Goal: Task Accomplishment & Management: Manage account settings

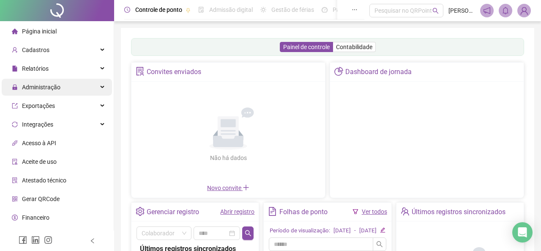
click at [61, 83] on div "Administração" at bounding box center [57, 87] width 110 height 17
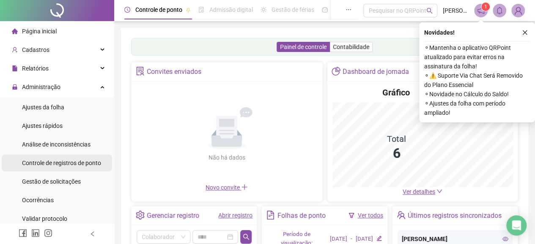
click at [56, 164] on span "Controle de registros de ponto" at bounding box center [61, 163] width 79 height 7
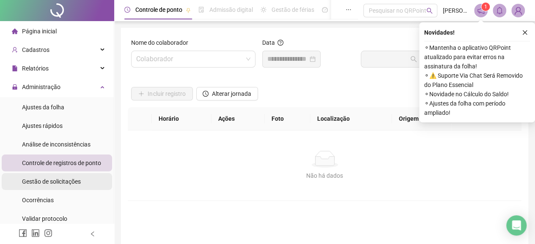
click at [52, 182] on span "Gestão de solicitações" at bounding box center [51, 181] width 59 height 7
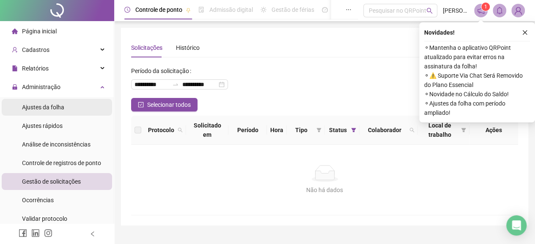
click at [43, 101] on div "Ajustes da folha" at bounding box center [43, 107] width 42 height 17
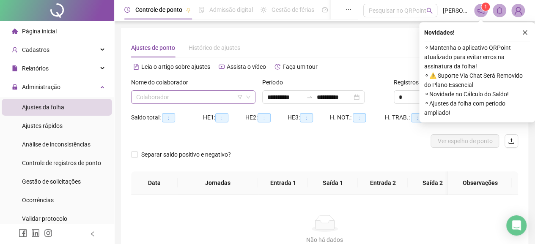
type input "**********"
click at [154, 99] on input "search" at bounding box center [189, 97] width 107 height 13
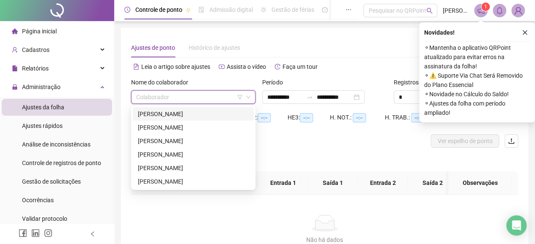
click at [162, 115] on div "[PERSON_NAME]" at bounding box center [193, 113] width 111 height 9
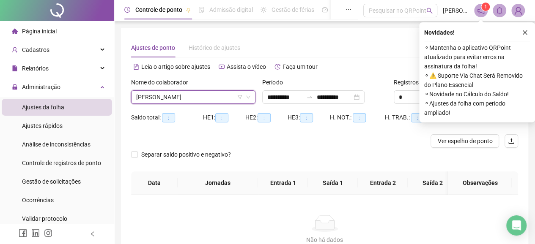
click at [525, 31] on icon "close" at bounding box center [525, 33] width 6 height 6
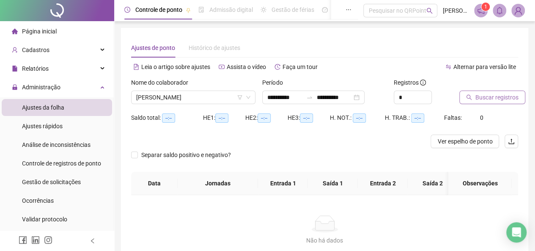
click at [489, 97] on span "Buscar registros" at bounding box center [496, 97] width 43 height 9
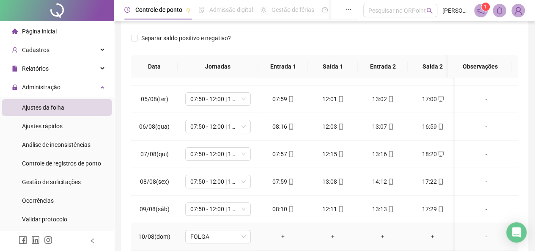
scroll to position [35, 0]
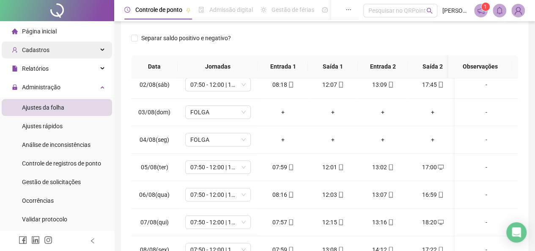
click at [39, 48] on span "Cadastros" at bounding box center [35, 49] width 27 height 7
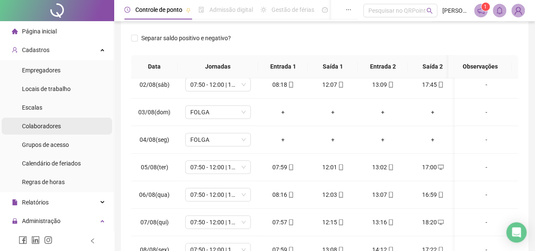
click at [45, 128] on span "Colaboradores" at bounding box center [41, 126] width 39 height 7
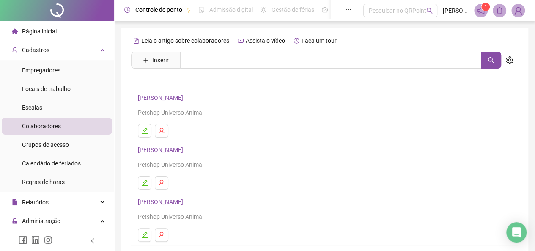
click at [149, 99] on link "[PERSON_NAME]" at bounding box center [162, 97] width 48 height 7
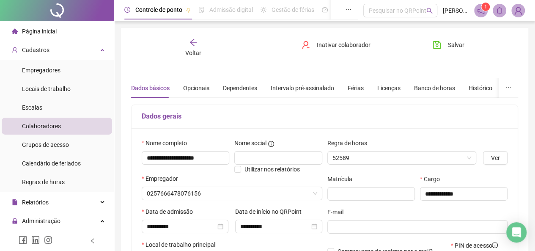
type input "**********"
click at [439, 88] on div "Banco de horas" at bounding box center [434, 87] width 41 height 9
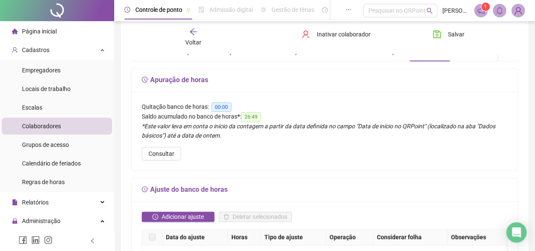
scroll to position [85, 0]
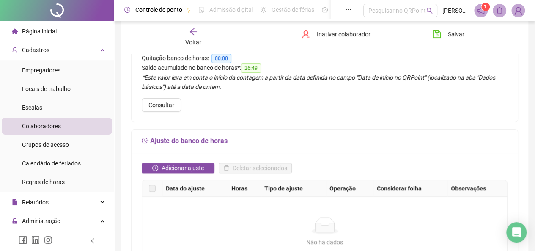
click at [358, 101] on div "Quitação banco de horas: 00:00 Saldo acumulado no banco de horas * : 26:49 *Est…" at bounding box center [324, 82] width 386 height 79
drag, startPoint x: 246, startPoint y: 66, endPoint x: 259, endPoint y: 67, distance: 13.1
click at [259, 67] on span "26:49" at bounding box center [251, 67] width 20 height 9
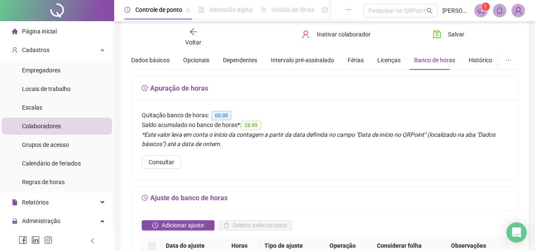
scroll to position [0, 0]
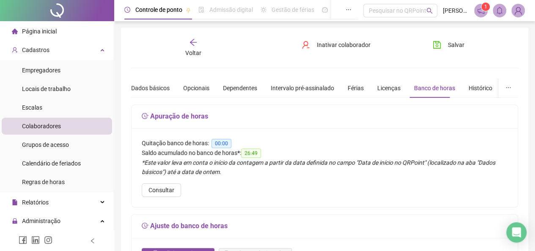
click at [194, 47] on div "Voltar" at bounding box center [193, 47] width 59 height 19
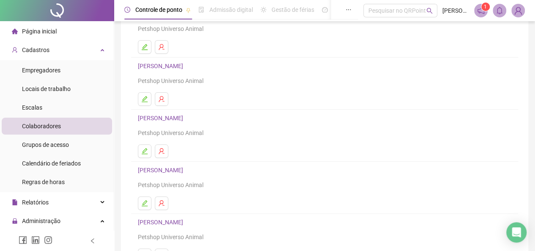
scroll to position [85, 0]
click at [152, 65] on link "[PERSON_NAME]" at bounding box center [162, 65] width 48 height 7
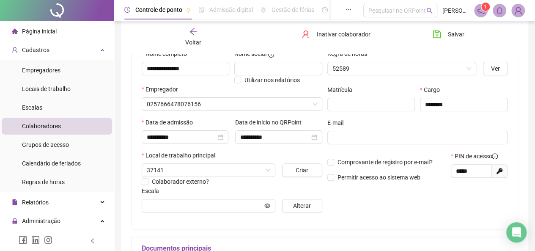
type input "**********"
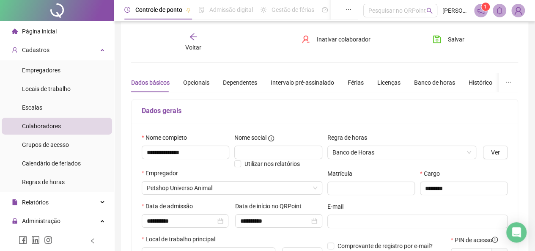
scroll to position [0, 0]
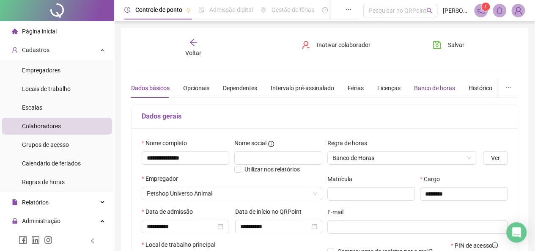
click at [424, 88] on div "Banco de horas" at bounding box center [434, 87] width 41 height 9
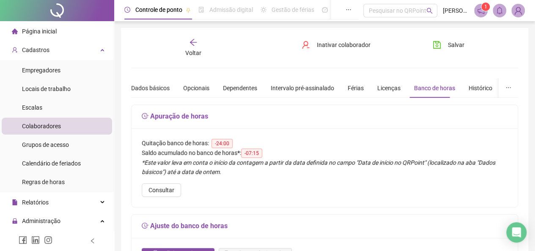
click at [195, 44] on icon "arrow-left" at bounding box center [193, 42] width 8 height 8
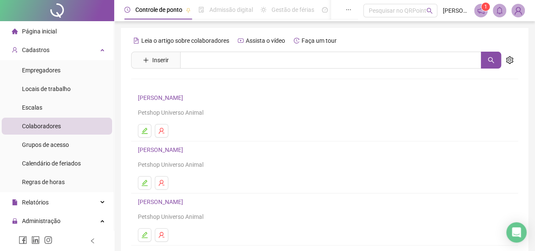
click at [152, 101] on link "[PERSON_NAME]" at bounding box center [162, 97] width 48 height 7
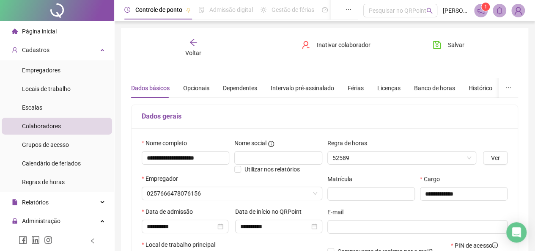
type input "**********"
drag, startPoint x: 432, startPoint y: 85, endPoint x: 416, endPoint y: 93, distance: 18.0
click at [432, 85] on div "Banco de horas" at bounding box center [434, 87] width 41 height 9
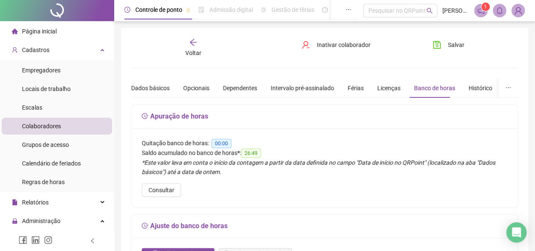
scroll to position [85, 0]
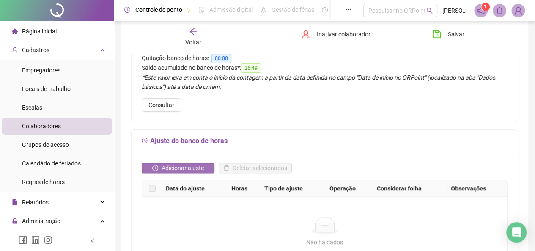
click at [183, 167] on span "Adicionar ajuste" at bounding box center [182, 167] width 42 height 9
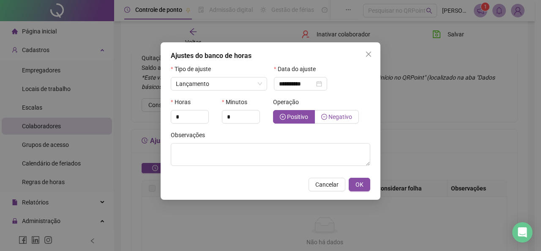
drag, startPoint x: 331, startPoint y: 117, endPoint x: 314, endPoint y: 111, distance: 17.9
click at [330, 117] on span "Negativo" at bounding box center [340, 116] width 24 height 7
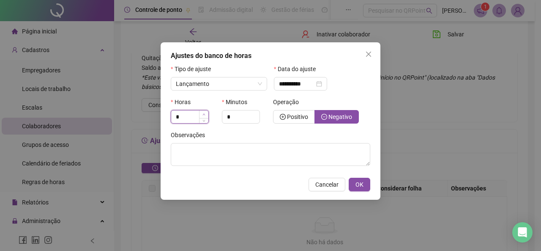
click at [205, 115] on icon "up" at bounding box center [203, 114] width 3 height 3
drag, startPoint x: 207, startPoint y: 113, endPoint x: 203, endPoint y: 113, distance: 4.2
click at [206, 113] on span "Increase Value" at bounding box center [203, 114] width 9 height 8
click at [203, 113] on icon "up" at bounding box center [203, 114] width 3 height 3
click at [202, 113] on icon "up" at bounding box center [203, 114] width 3 height 3
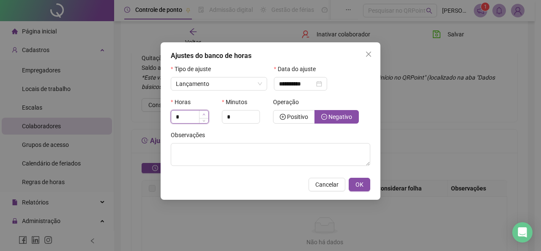
click at [203, 113] on icon "up" at bounding box center [203, 114] width 3 height 3
type input "*"
click at [202, 113] on span "Increase Value" at bounding box center [203, 114] width 9 height 8
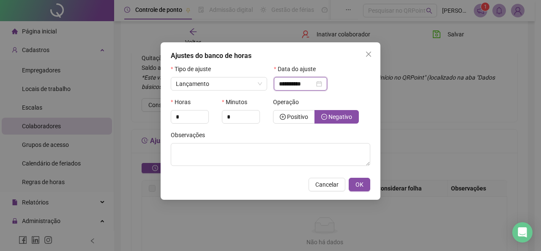
click at [311, 83] on input "**********" at bounding box center [297, 83] width 36 height 9
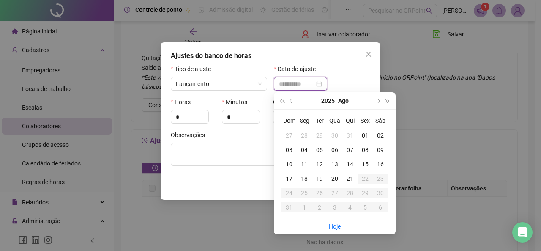
type input "**********"
click at [337, 179] on div "20" at bounding box center [334, 178] width 15 height 9
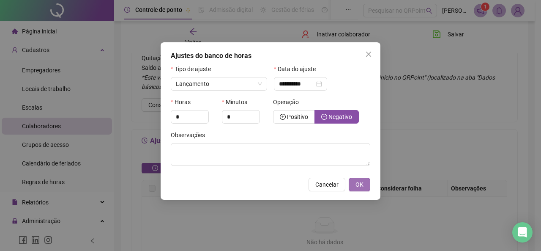
click at [357, 187] on span "OK" at bounding box center [359, 184] width 8 height 9
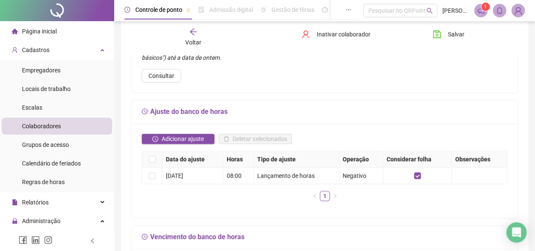
scroll to position [127, 0]
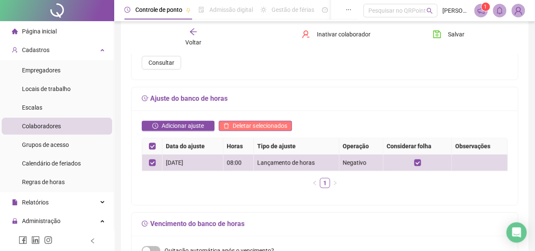
click at [240, 126] on span "Deletar selecionados" at bounding box center [259, 125] width 54 height 9
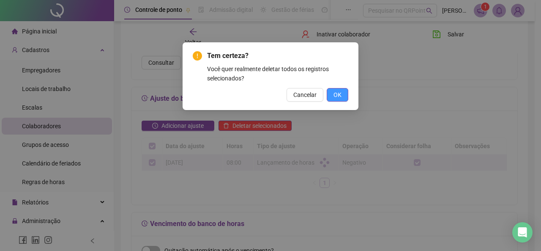
click at [344, 96] on button "OK" at bounding box center [338, 95] width 22 height 14
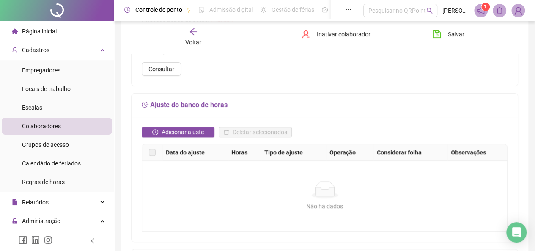
scroll to position [0, 0]
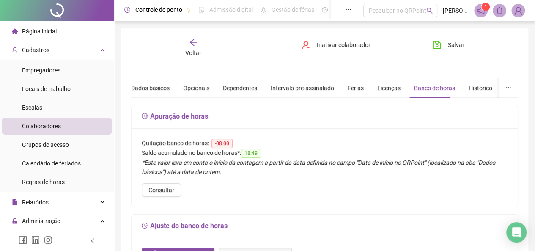
click at [195, 47] on div "Voltar" at bounding box center [193, 47] width 59 height 19
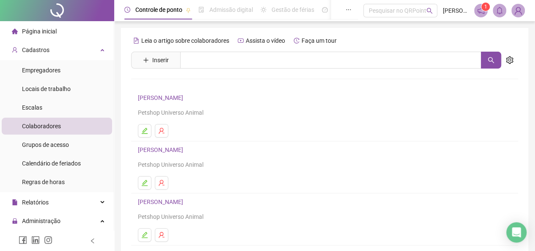
click at [157, 98] on link "[PERSON_NAME]" at bounding box center [162, 97] width 48 height 7
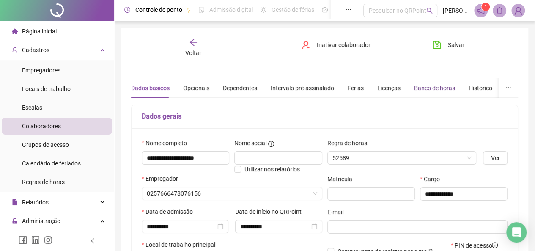
click at [440, 85] on div "Banco de horas" at bounding box center [434, 87] width 41 height 9
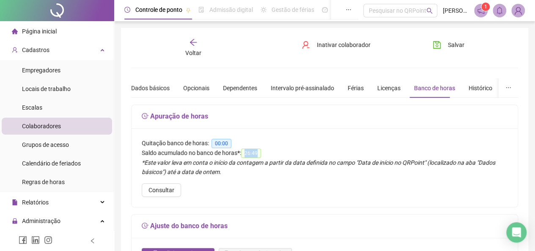
drag, startPoint x: 247, startPoint y: 151, endPoint x: 258, endPoint y: 153, distance: 10.9
click at [258, 153] on span "26:49" at bounding box center [251, 152] width 20 height 9
drag, startPoint x: 181, startPoint y: 166, endPoint x: 245, endPoint y: 168, distance: 64.3
click at [245, 168] on div "*Este valor leva em conta o início da contagem a partir da data definida no cam…" at bounding box center [325, 167] width 366 height 19
drag, startPoint x: 246, startPoint y: 151, endPoint x: 261, endPoint y: 153, distance: 14.4
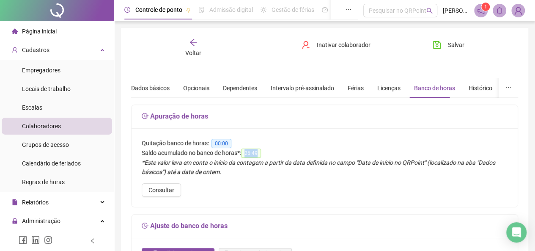
click at [261, 153] on span "26:49" at bounding box center [251, 152] width 20 height 9
drag, startPoint x: 267, startPoint y: 180, endPoint x: 264, endPoint y: 173, distance: 8.2
click at [267, 180] on div "Quitação banco de horas: 00:00 Saldo acumulado no banco de horas * : 26:49 *Est…" at bounding box center [324, 167] width 386 height 79
drag, startPoint x: 246, startPoint y: 151, endPoint x: 257, endPoint y: 154, distance: 11.1
click at [257, 154] on span "26:49" at bounding box center [251, 152] width 20 height 9
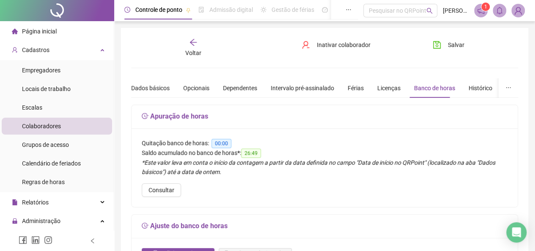
click at [197, 49] on span "Voltar" at bounding box center [193, 52] width 16 height 7
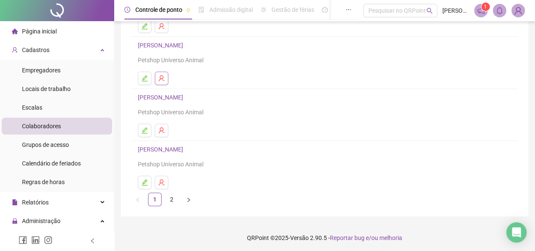
scroll to position [157, 0]
click at [148, 147] on link "[PERSON_NAME]" at bounding box center [162, 148] width 48 height 7
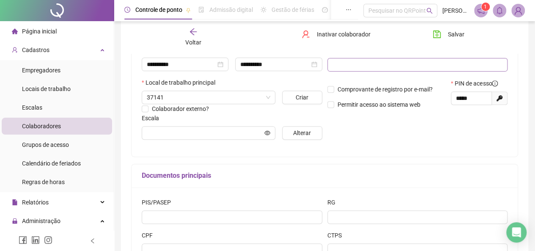
type input "**********"
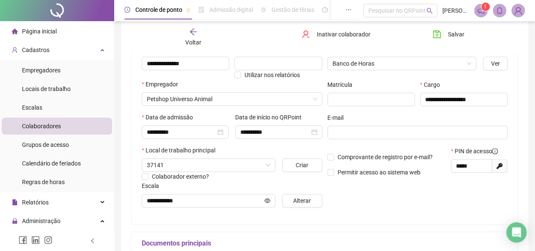
scroll to position [0, 0]
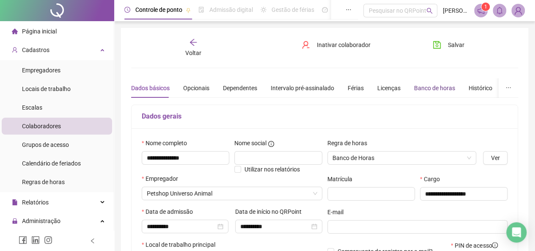
click at [433, 86] on div "Banco de horas" at bounding box center [434, 87] width 41 height 9
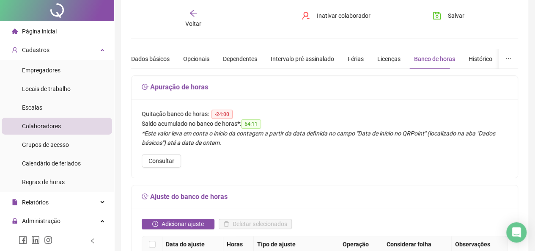
scroll to position [42, 0]
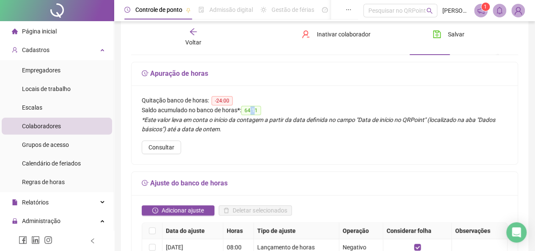
click at [255, 113] on span "64:11" at bounding box center [251, 110] width 20 height 9
click at [311, 142] on div "Quitação banco de horas: -24:00 Saldo acumulado no banco de horas * : 64:11 *Es…" at bounding box center [324, 124] width 386 height 79
click at [304, 136] on div "Quitação banco de horas: -24:00 Saldo acumulado no banco de horas * : 64:11 *Es…" at bounding box center [324, 124] width 386 height 79
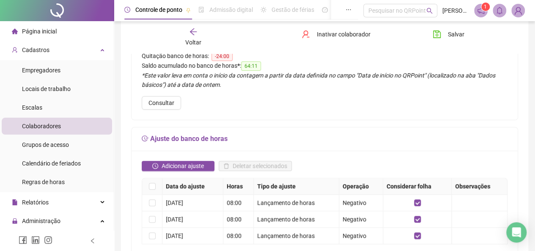
scroll to position [127, 0]
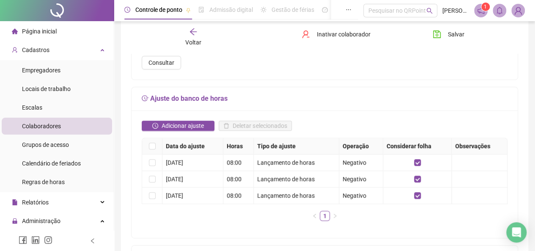
click at [194, 36] on div "Voltar" at bounding box center [193, 36] width 59 height 19
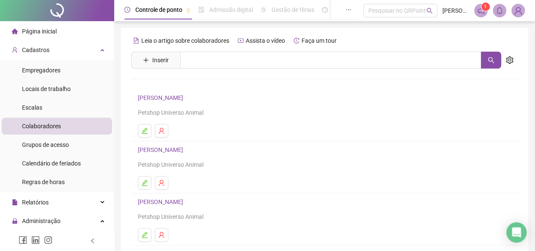
scroll to position [42, 0]
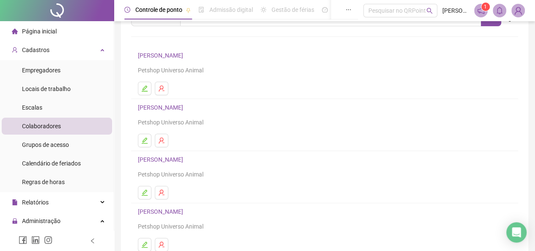
click at [153, 161] on link "[PERSON_NAME]" at bounding box center [162, 159] width 48 height 7
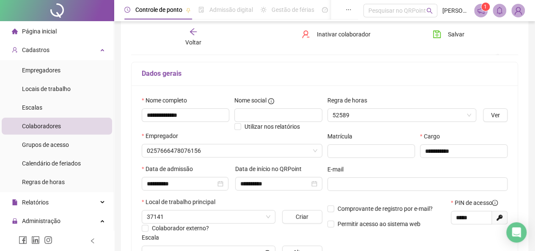
type input "**********"
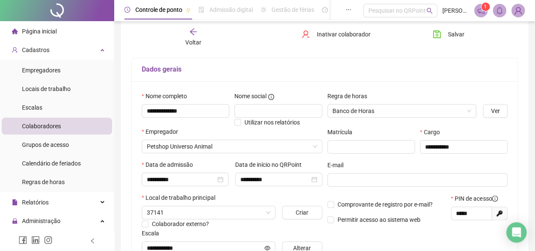
scroll to position [0, 0]
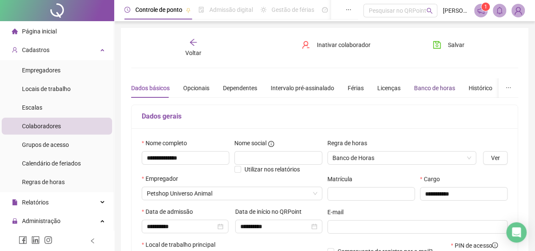
click at [434, 84] on div "Banco de horas" at bounding box center [434, 87] width 41 height 9
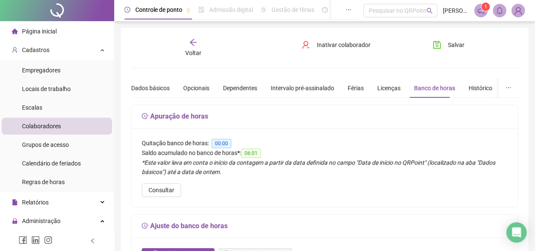
click at [193, 46] on div "Voltar" at bounding box center [193, 47] width 59 height 19
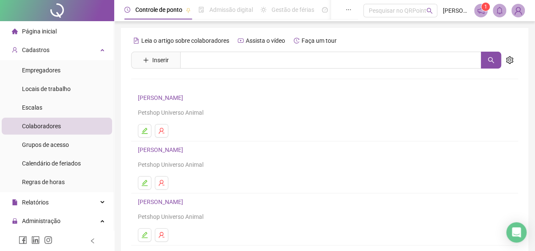
click at [155, 97] on link "[PERSON_NAME]" at bounding box center [162, 97] width 48 height 7
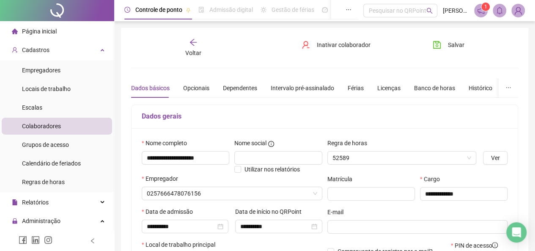
type input "**********"
click at [37, 34] on span "Página inicial" at bounding box center [39, 31] width 35 height 7
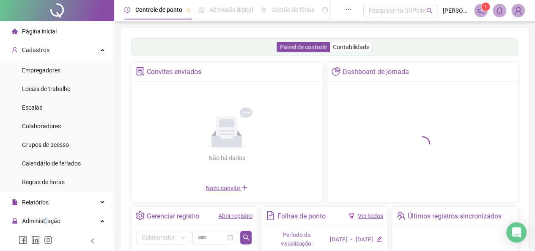
click at [46, 217] on span "Administração" at bounding box center [41, 220] width 38 height 7
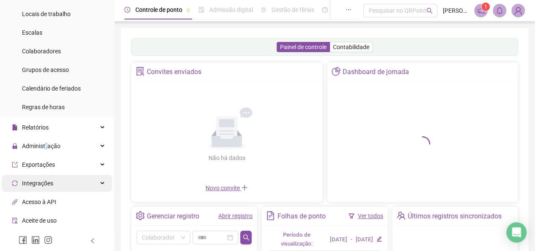
scroll to position [85, 0]
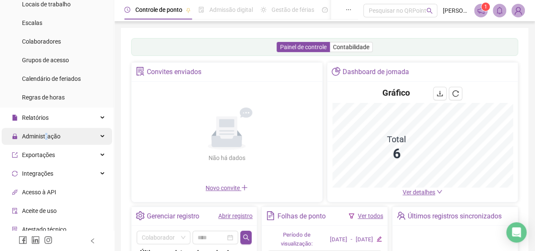
click at [45, 138] on span "Administração" at bounding box center [41, 136] width 38 height 7
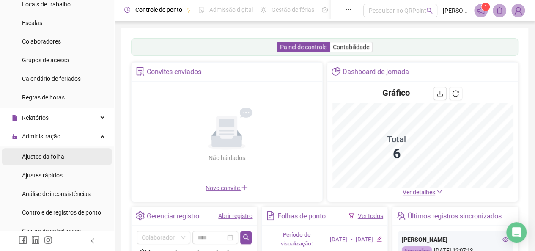
click at [46, 155] on span "Ajustes da folha" at bounding box center [43, 156] width 42 height 7
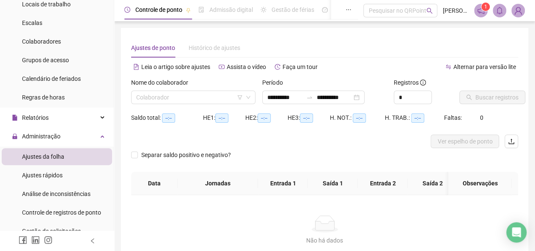
type input "**********"
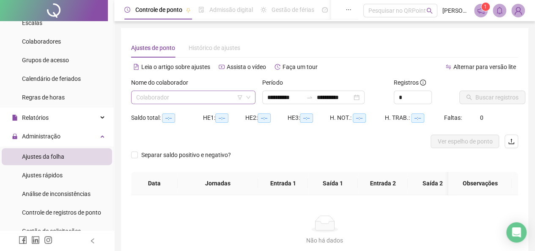
click at [203, 103] on input "search" at bounding box center [189, 97] width 107 height 13
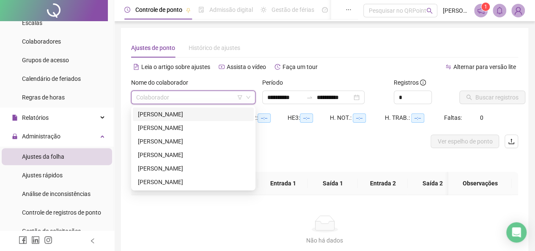
drag, startPoint x: 172, startPoint y: 117, endPoint x: 199, endPoint y: 110, distance: 27.9
click at [173, 117] on div "[PERSON_NAME]" at bounding box center [193, 113] width 111 height 9
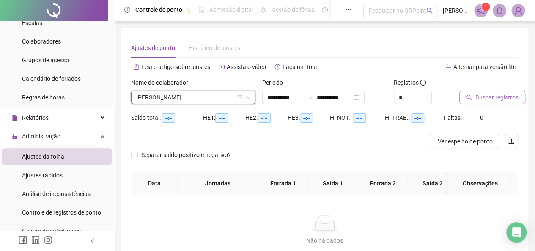
click at [466, 103] on button "Buscar registros" at bounding box center [492, 97] width 66 height 14
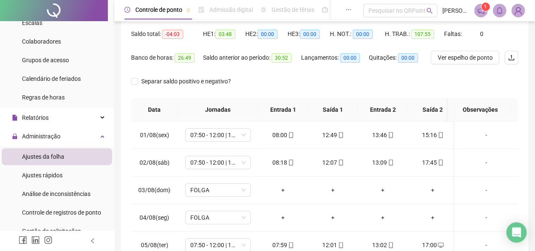
scroll to position [85, 0]
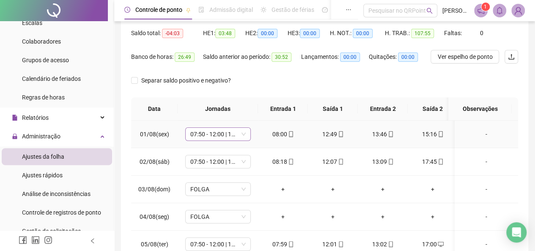
click at [244, 136] on span "07:50 - 12:00 | 13:00 - 16:50" at bounding box center [217, 134] width 55 height 13
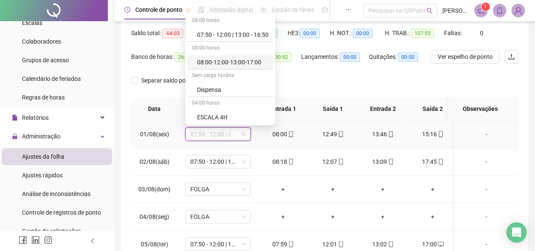
scroll to position [0, 0]
click at [308, 80] on div "Separar saldo positivo e negativo?" at bounding box center [324, 86] width 387 height 24
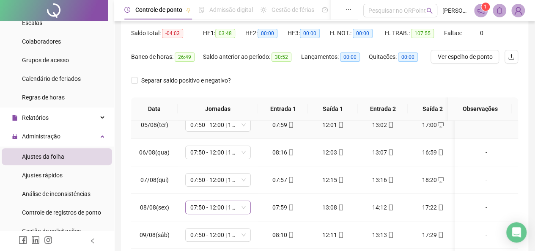
scroll to position [127, 0]
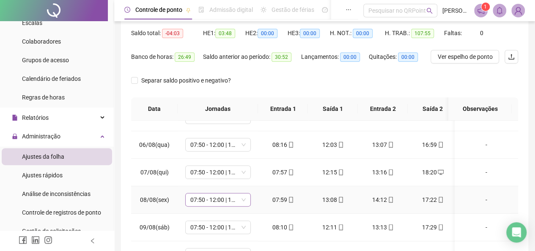
click at [233, 202] on span "07:50 - 12:00 | 13:00 - 16:50" at bounding box center [217, 199] width 55 height 13
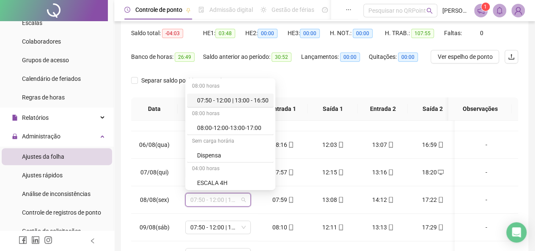
click at [240, 67] on div "Saldo anterior ao período: 30:52" at bounding box center [252, 62] width 98 height 24
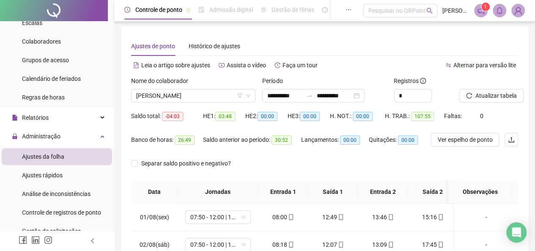
scroll to position [0, 0]
